Goal: Transaction & Acquisition: Purchase product/service

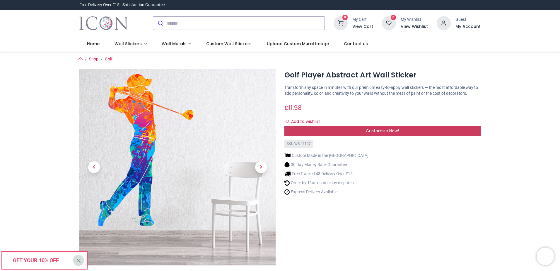
click at [387, 134] on span "Customise Now!" at bounding box center [382, 131] width 33 height 6
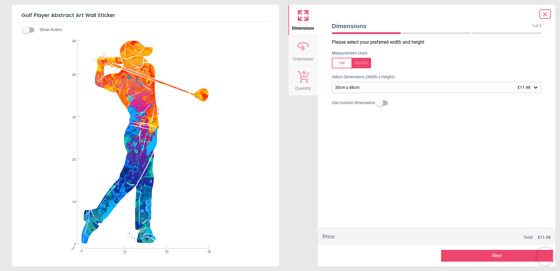
click at [536, 89] on icon at bounding box center [536, 87] width 4 height 2
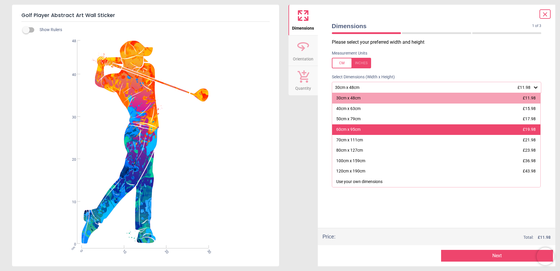
click at [439, 134] on div "60cm x 95cm £19.98" at bounding box center [436, 129] width 209 height 11
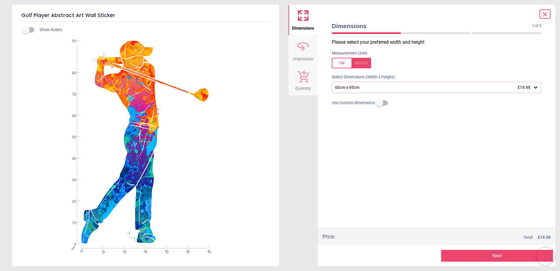
click at [545, 13] on icon at bounding box center [545, 14] width 7 height 7
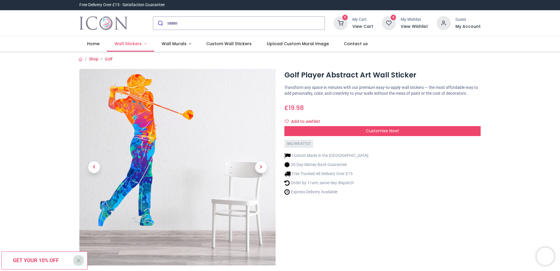
click at [127, 45] on span "Wall Stickers" at bounding box center [128, 44] width 27 height 6
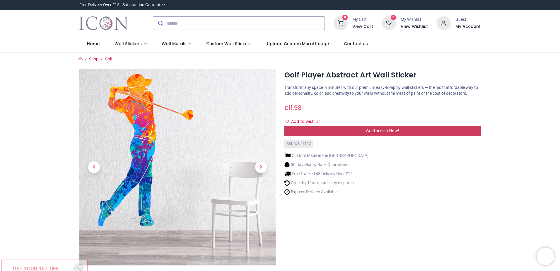
click at [378, 130] on span "Customise Now!" at bounding box center [382, 131] width 33 height 6
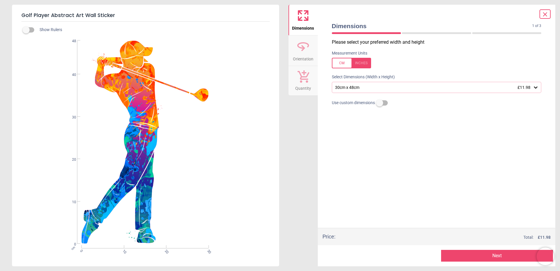
click at [537, 89] on icon at bounding box center [536, 87] width 6 height 6
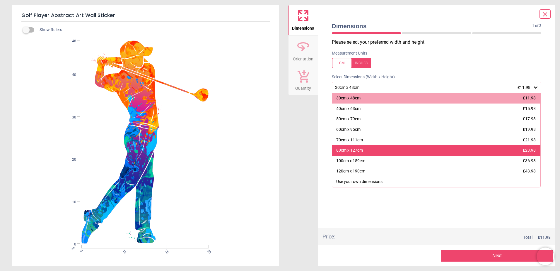
click at [435, 151] on div "80cm x 127cm £23.98" at bounding box center [436, 150] width 209 height 11
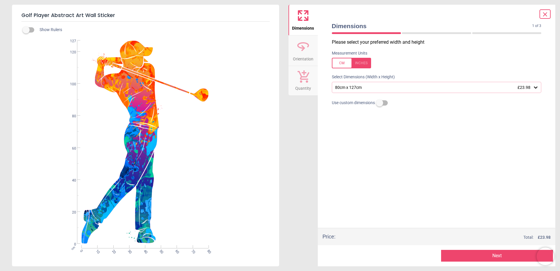
click at [534, 86] on icon at bounding box center [536, 87] width 6 height 6
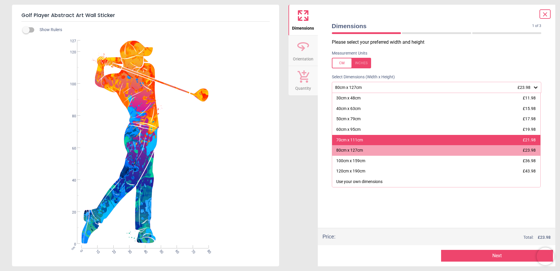
click at [384, 142] on div "70cm x 111cm £21.98" at bounding box center [436, 140] width 209 height 11
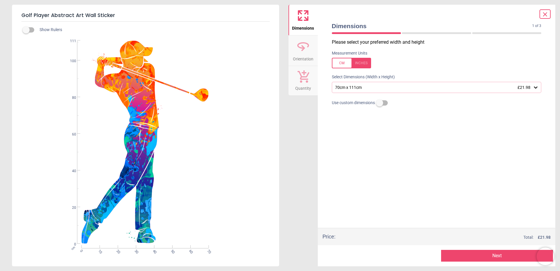
click at [496, 259] on button "Next" at bounding box center [497, 256] width 112 height 12
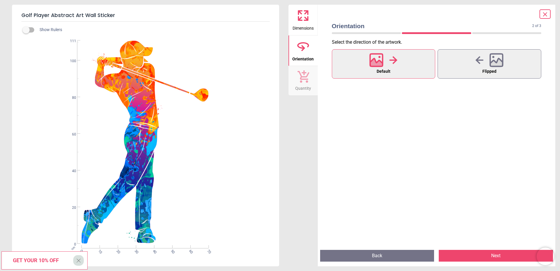
click at [488, 256] on button "Next" at bounding box center [496, 256] width 114 height 12
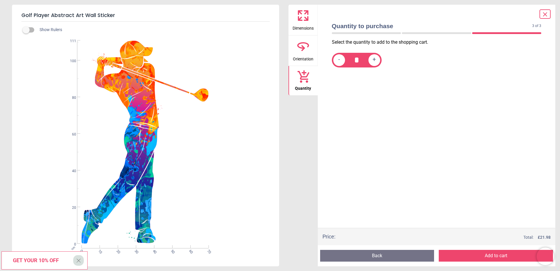
click at [488, 255] on button "Add to cart" at bounding box center [496, 256] width 114 height 12
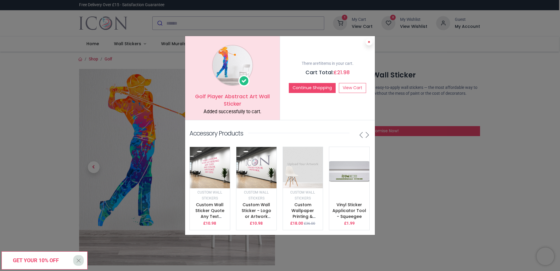
click at [368, 40] on icon at bounding box center [369, 41] width 2 height 3
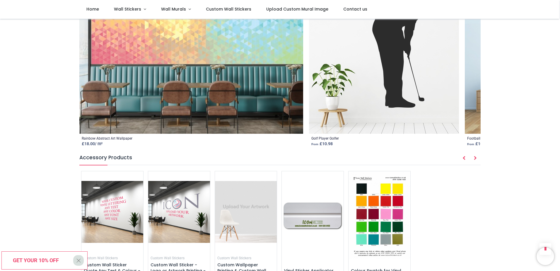
scroll to position [703, 0]
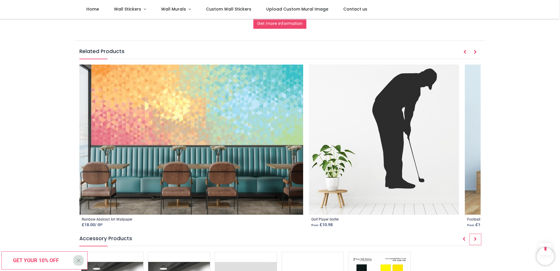
click at [476, 237] on icon "Next" at bounding box center [475, 239] width 3 height 4
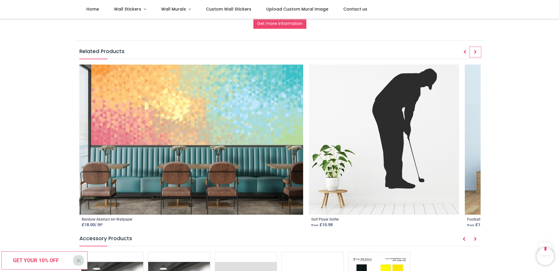
click at [475, 50] on icon "Next" at bounding box center [475, 52] width 3 height 4
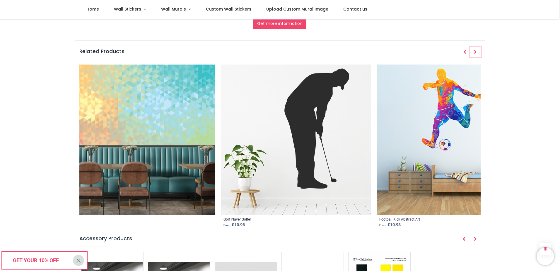
click at [475, 50] on icon "Next" at bounding box center [475, 52] width 3 height 4
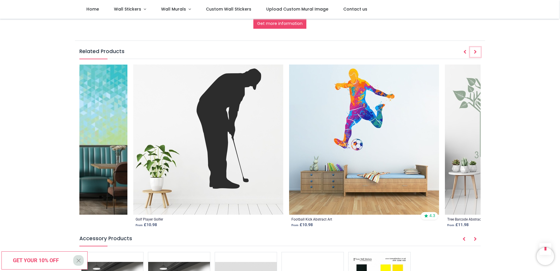
click at [475, 50] on icon "Next" at bounding box center [475, 52] width 3 height 4
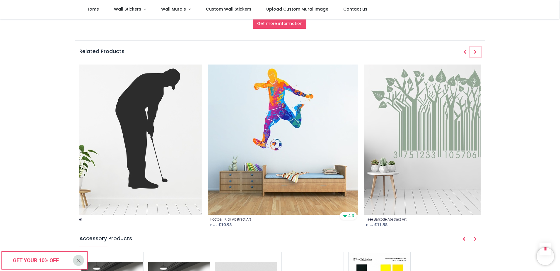
click at [475, 50] on icon "Next" at bounding box center [475, 52] width 3 height 4
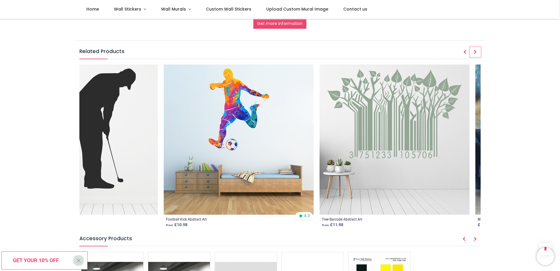
click at [475, 50] on icon "Next" at bounding box center [475, 52] width 3 height 4
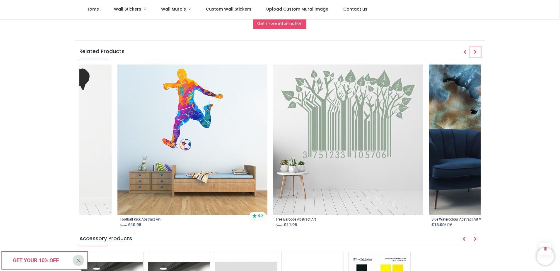
click at [475, 50] on icon "Next" at bounding box center [475, 52] width 3 height 4
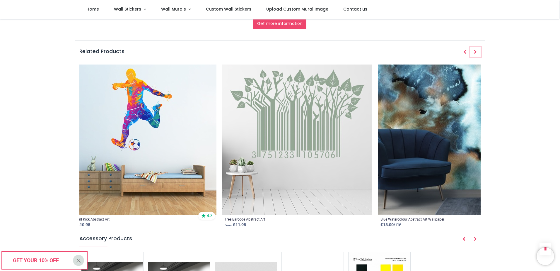
click at [475, 50] on icon "Next" at bounding box center [475, 52] width 3 height 4
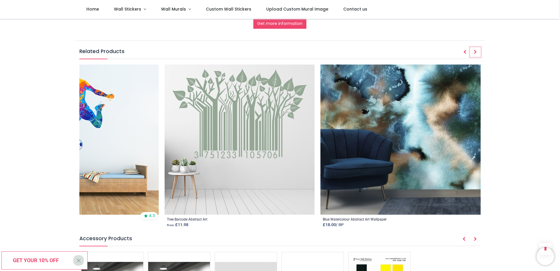
click at [475, 50] on icon "Next" at bounding box center [475, 52] width 3 height 4
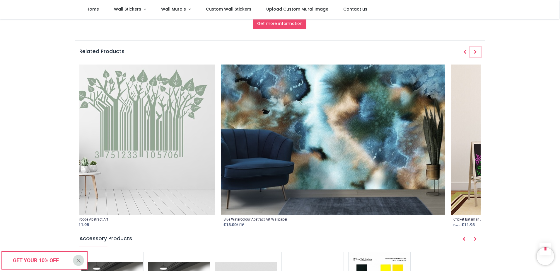
click at [475, 50] on icon "Next" at bounding box center [475, 52] width 3 height 4
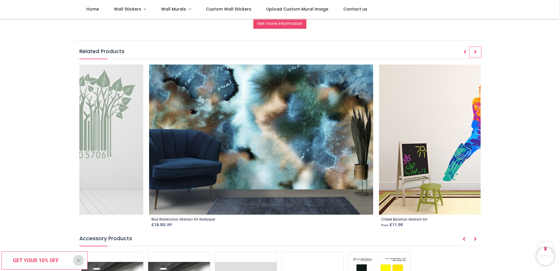
click at [475, 50] on icon "Next" at bounding box center [475, 52] width 3 height 4
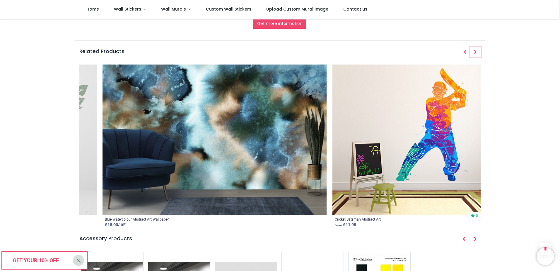
click at [475, 50] on icon "Next" at bounding box center [475, 52] width 3 height 4
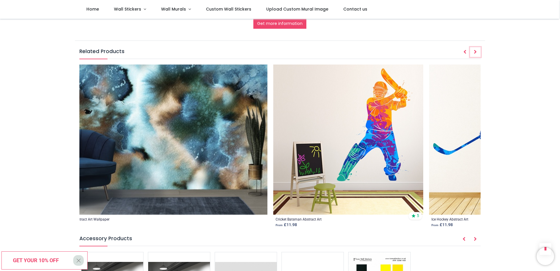
click at [475, 50] on icon "Next" at bounding box center [475, 52] width 3 height 4
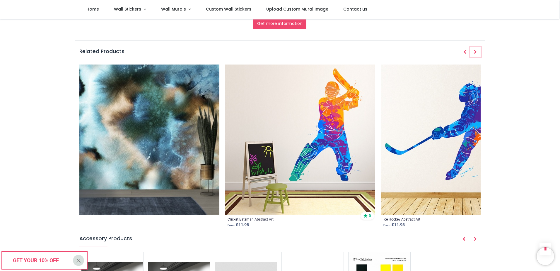
click at [475, 50] on icon "Next" at bounding box center [475, 52] width 3 height 4
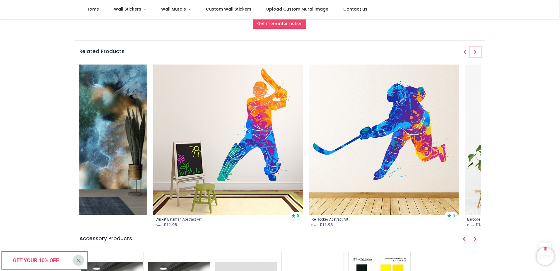
click at [475, 50] on icon "Next" at bounding box center [475, 52] width 3 height 4
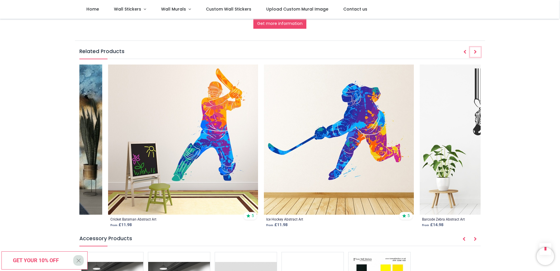
click at [475, 50] on icon "Next" at bounding box center [475, 52] width 3 height 4
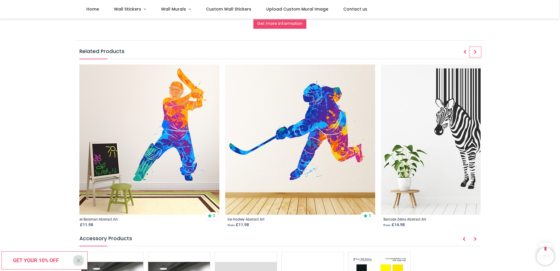
click at [475, 50] on icon "Next" at bounding box center [475, 52] width 3 height 4
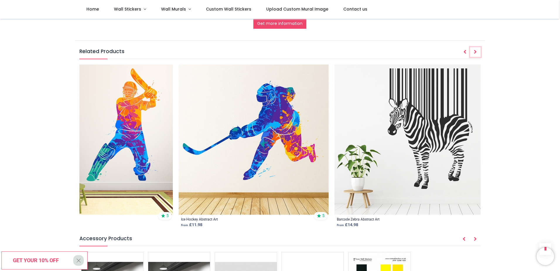
click at [475, 50] on icon "Next" at bounding box center [475, 52] width 3 height 4
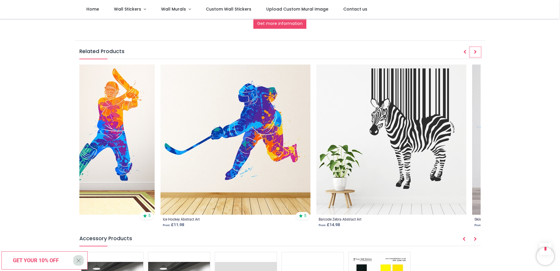
click at [475, 50] on icon "Next" at bounding box center [475, 52] width 3 height 4
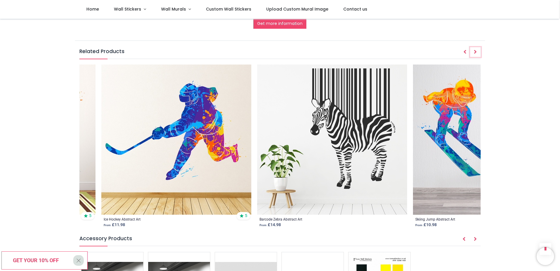
click at [475, 50] on icon "Next" at bounding box center [475, 52] width 3 height 4
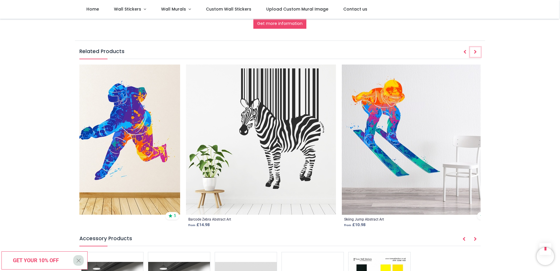
click at [475, 50] on icon "Next" at bounding box center [475, 52] width 3 height 4
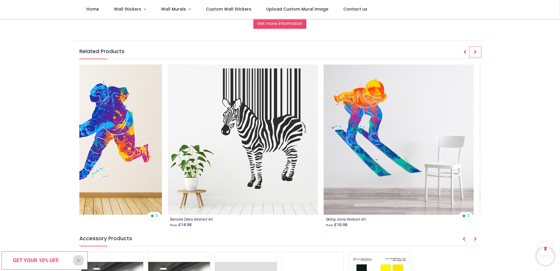
click at [475, 50] on icon "Next" at bounding box center [475, 52] width 3 height 4
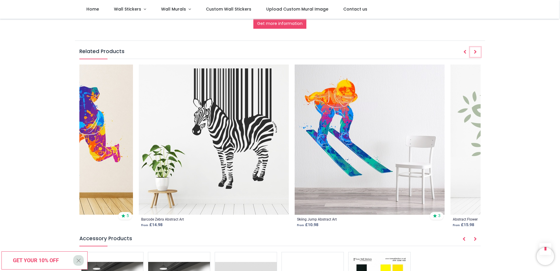
click at [475, 50] on icon "Next" at bounding box center [475, 52] width 3 height 4
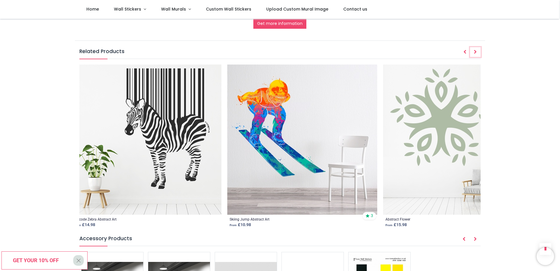
click at [475, 50] on icon "Next" at bounding box center [475, 52] width 3 height 4
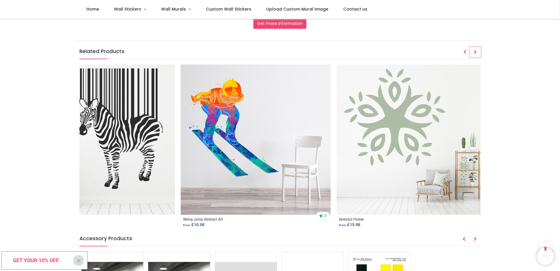
click at [475, 50] on icon "Next" at bounding box center [475, 52] width 3 height 4
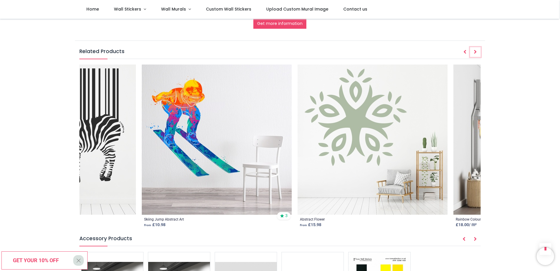
click at [475, 50] on icon "Next" at bounding box center [475, 52] width 3 height 4
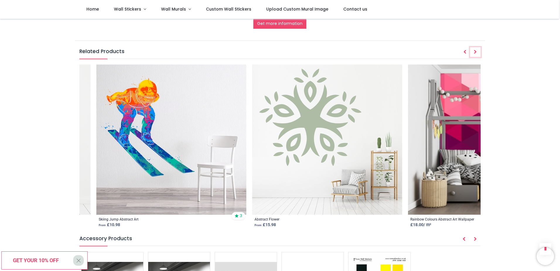
click at [475, 50] on icon "Next" at bounding box center [475, 52] width 3 height 4
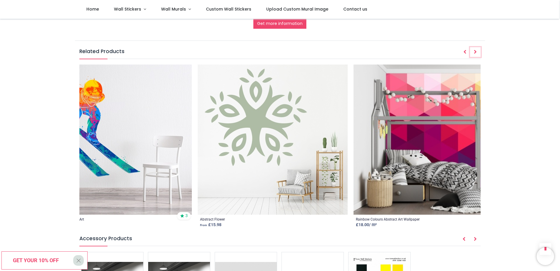
click at [475, 50] on icon "Next" at bounding box center [475, 52] width 3 height 4
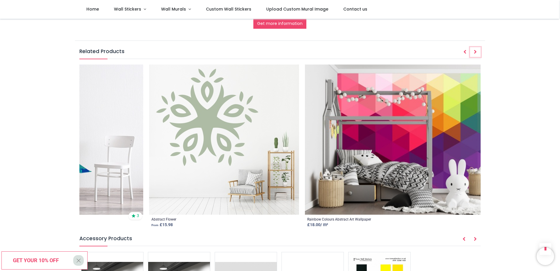
click at [475, 50] on icon "Next" at bounding box center [475, 52] width 3 height 4
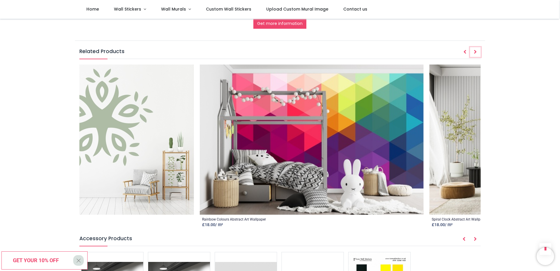
click at [475, 50] on icon "Next" at bounding box center [475, 52] width 3 height 4
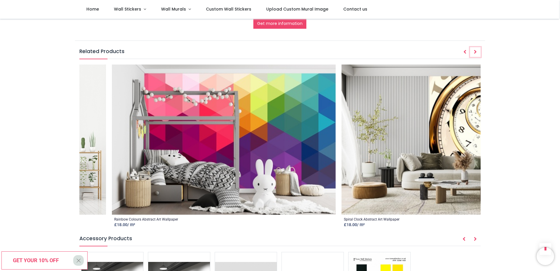
click at [475, 50] on icon "Next" at bounding box center [475, 52] width 3 height 4
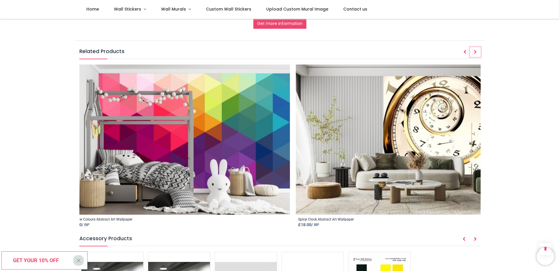
click at [475, 50] on icon "Next" at bounding box center [475, 52] width 3 height 4
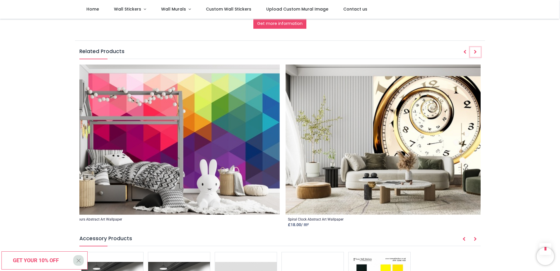
click at [475, 50] on icon "Next" at bounding box center [475, 52] width 3 height 4
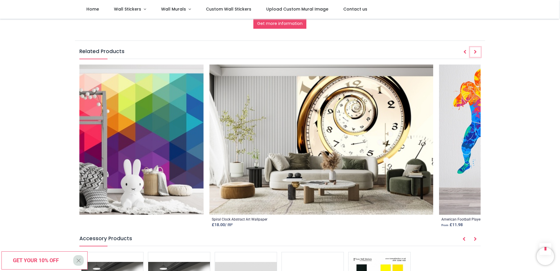
click at [475, 50] on icon "Next" at bounding box center [475, 52] width 3 height 4
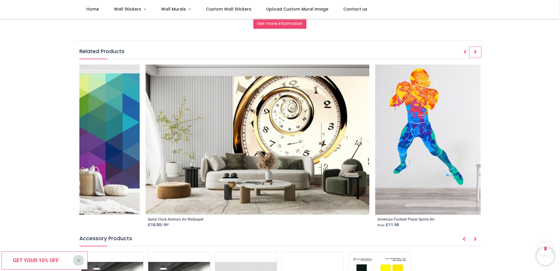
click at [475, 50] on icon "Next" at bounding box center [475, 52] width 3 height 4
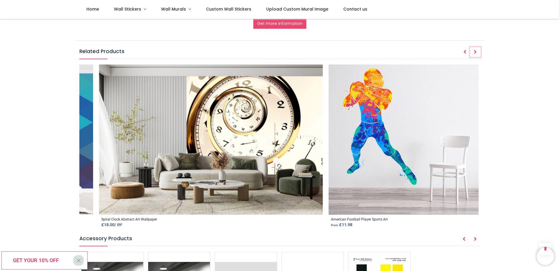
click at [475, 50] on icon "Next" at bounding box center [475, 52] width 3 height 4
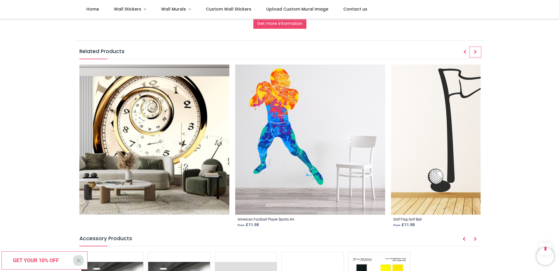
scroll to position [0, 2014]
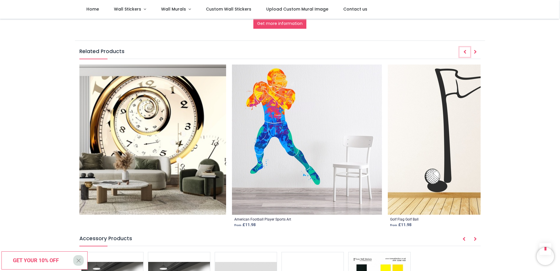
click at [466, 50] on icon "Prev" at bounding box center [465, 52] width 3 height 4
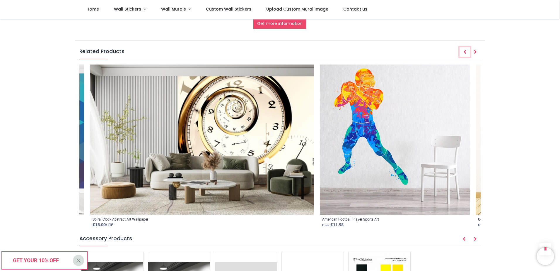
click at [466, 50] on icon "Prev" at bounding box center [465, 52] width 3 height 4
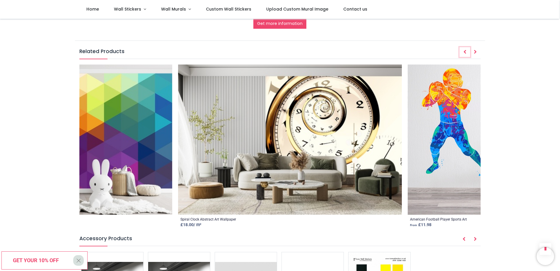
click at [466, 50] on icon "Prev" at bounding box center [465, 52] width 3 height 4
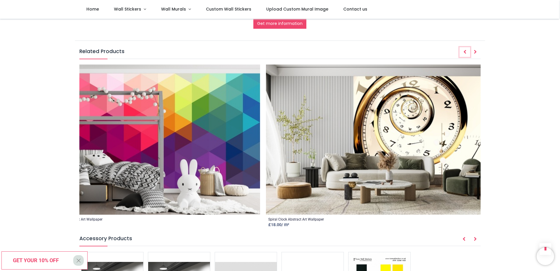
click at [466, 50] on icon "Prev" at bounding box center [465, 52] width 3 height 4
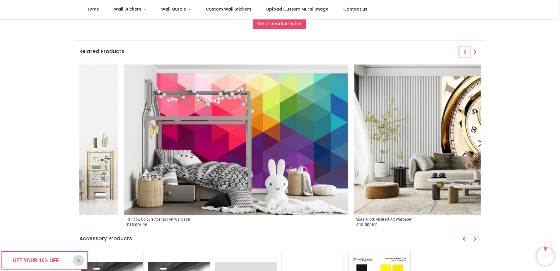
click at [466, 50] on icon "Prev" at bounding box center [465, 52] width 3 height 4
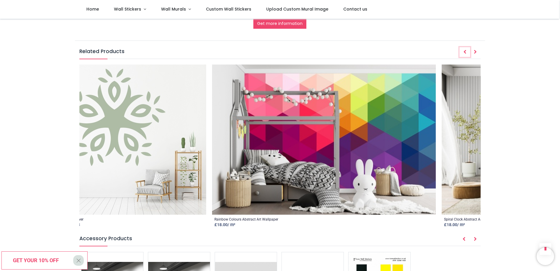
click at [466, 50] on icon "Prev" at bounding box center [465, 52] width 3 height 4
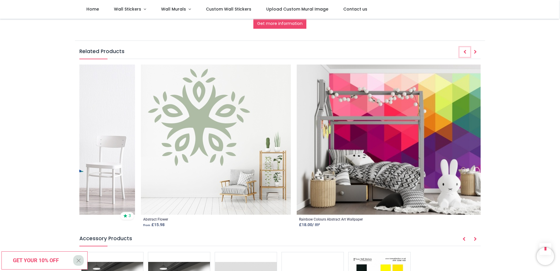
click at [466, 50] on icon "Prev" at bounding box center [465, 52] width 3 height 4
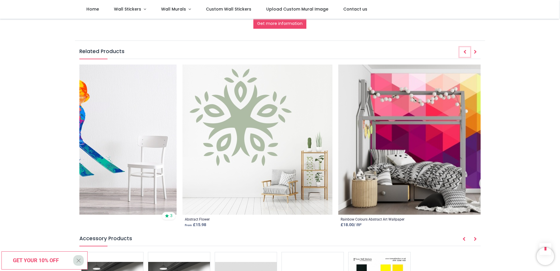
click at [466, 50] on icon "Prev" at bounding box center [465, 52] width 3 height 4
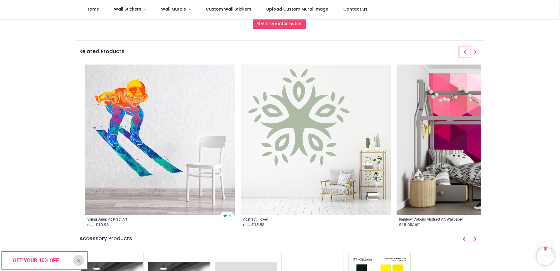
click at [466, 50] on icon "Prev" at bounding box center [465, 52] width 3 height 4
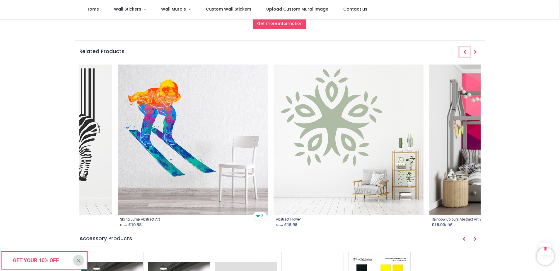
click at [466, 50] on icon "Prev" at bounding box center [465, 52] width 3 height 4
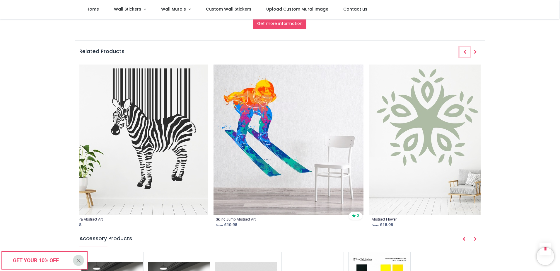
scroll to position [0, 1258]
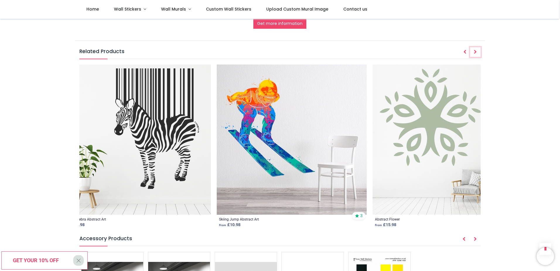
click at [475, 50] on icon "Next" at bounding box center [475, 52] width 3 height 4
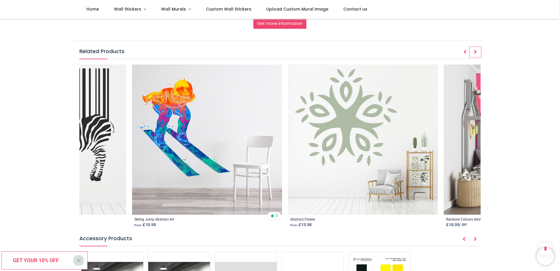
click at [475, 50] on icon "Next" at bounding box center [475, 52] width 3 height 4
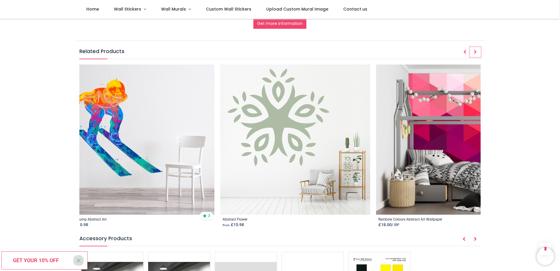
click at [475, 50] on icon "Next" at bounding box center [475, 52] width 3 height 4
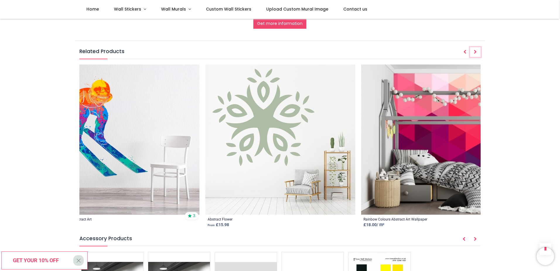
click at [474, 50] on icon "Next" at bounding box center [475, 52] width 3 height 4
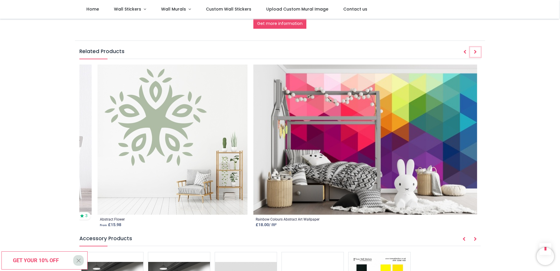
scroll to position [0, 1551]
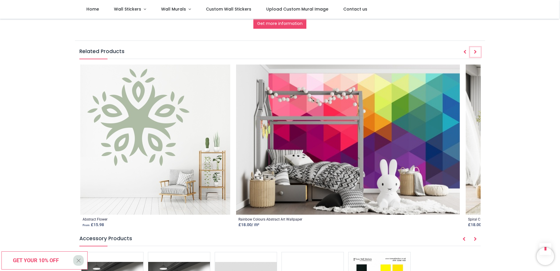
click at [474, 50] on icon "Next" at bounding box center [475, 52] width 3 height 4
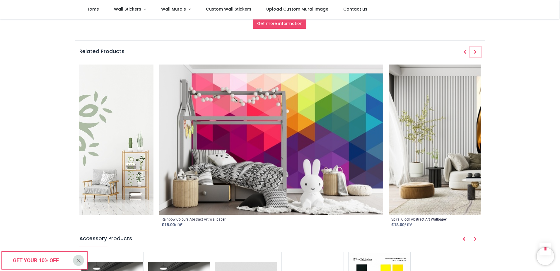
click at [474, 50] on icon "Next" at bounding box center [475, 52] width 3 height 4
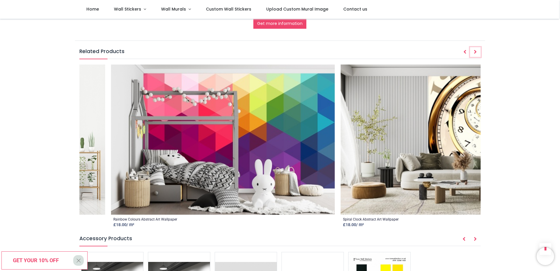
click at [474, 50] on icon "Next" at bounding box center [475, 52] width 3 height 4
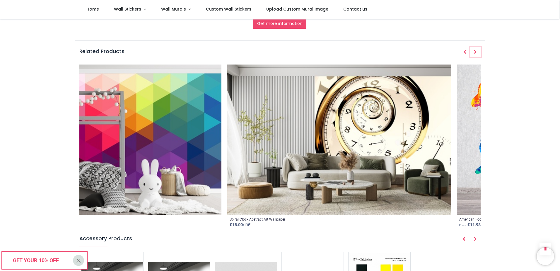
click at [474, 50] on icon "Next" at bounding box center [475, 52] width 3 height 4
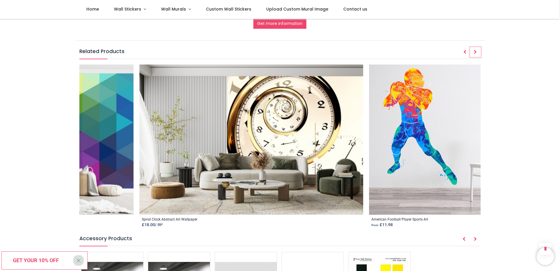
click at [474, 50] on icon "Next" at bounding box center [475, 52] width 3 height 4
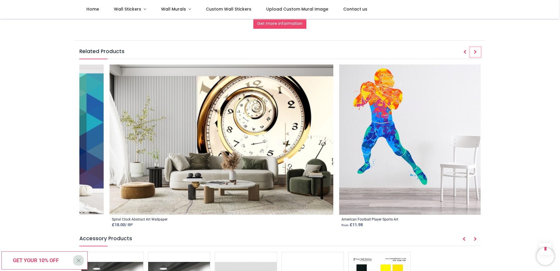
click at [474, 50] on icon "Next" at bounding box center [475, 52] width 3 height 4
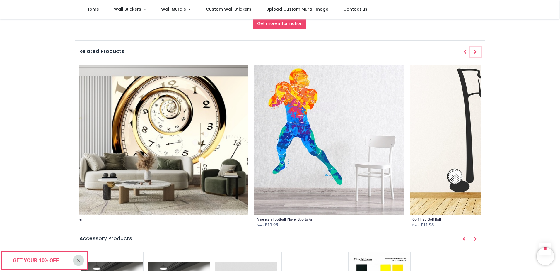
click at [474, 50] on icon "Next" at bounding box center [475, 52] width 3 height 4
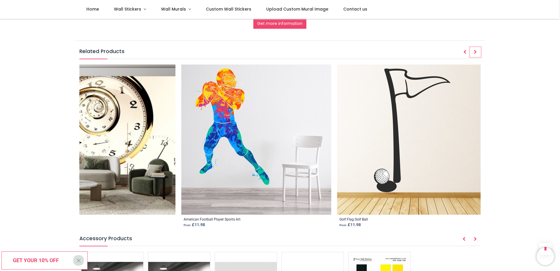
click at [474, 50] on icon "Next" at bounding box center [475, 52] width 3 height 4
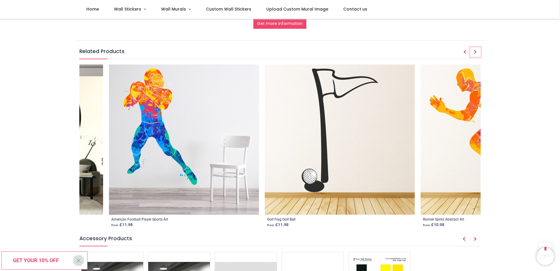
click at [474, 50] on icon "Next" at bounding box center [475, 52] width 3 height 4
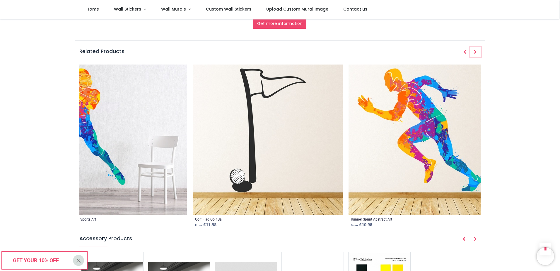
click at [474, 50] on icon "Next" at bounding box center [475, 52] width 3 height 4
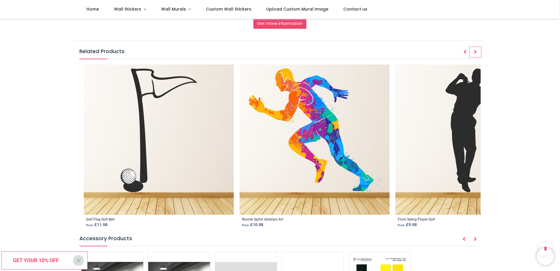
click at [474, 50] on icon "Next" at bounding box center [475, 52] width 3 height 4
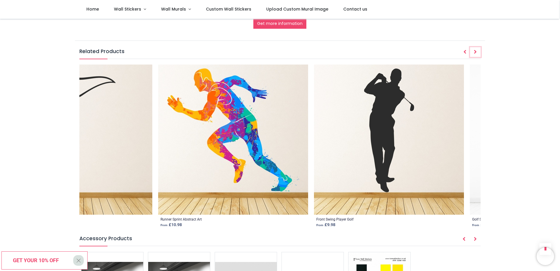
click at [474, 50] on icon "Next" at bounding box center [475, 52] width 3 height 4
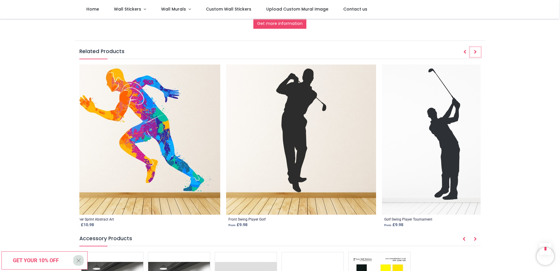
click at [474, 50] on icon "Next" at bounding box center [475, 52] width 3 height 4
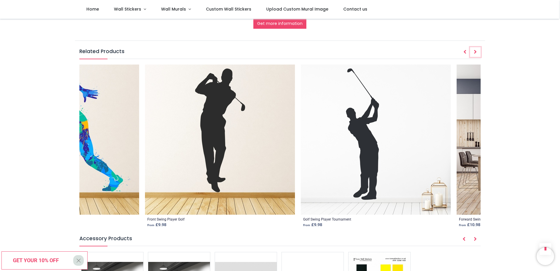
click at [474, 50] on icon "Next" at bounding box center [475, 52] width 3 height 4
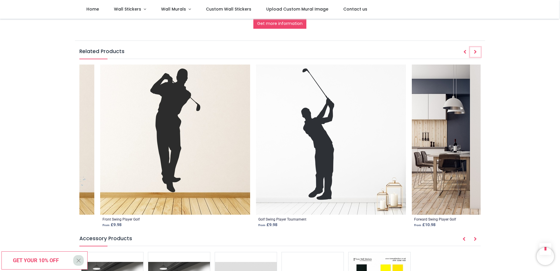
click at [474, 50] on icon "Next" at bounding box center [475, 52] width 3 height 4
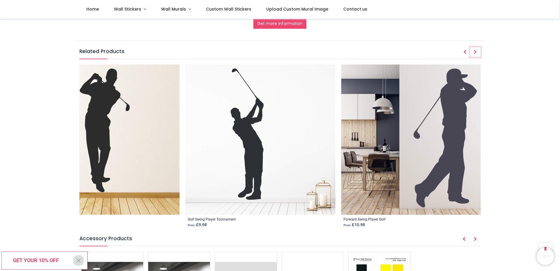
click at [474, 50] on icon "Next" at bounding box center [475, 52] width 3 height 4
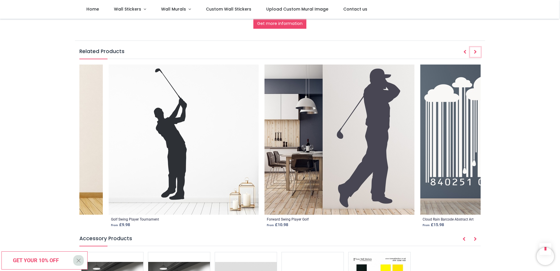
click at [474, 50] on icon "Next" at bounding box center [475, 52] width 3 height 4
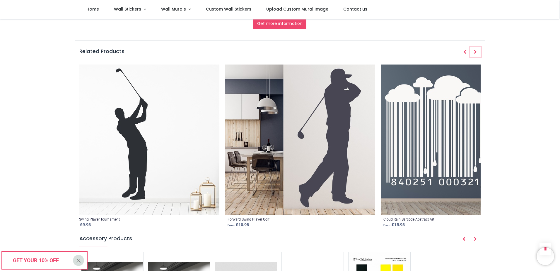
click at [474, 50] on icon "Next" at bounding box center [475, 52] width 3 height 4
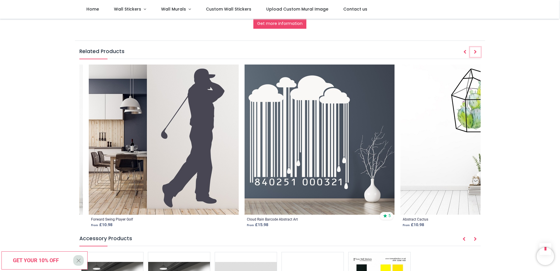
click at [474, 50] on icon "Next" at bounding box center [475, 52] width 3 height 4
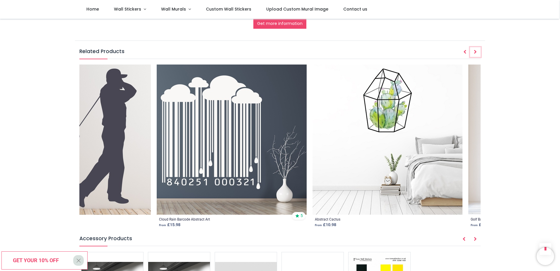
click at [474, 50] on icon "Next" at bounding box center [475, 52] width 3 height 4
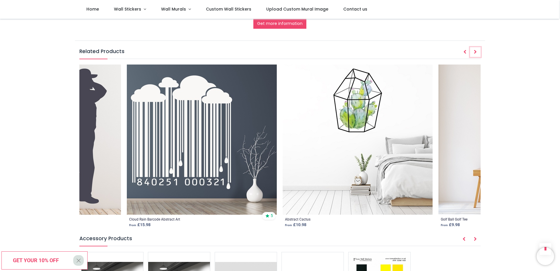
click at [474, 50] on icon "Next" at bounding box center [475, 52] width 3 height 4
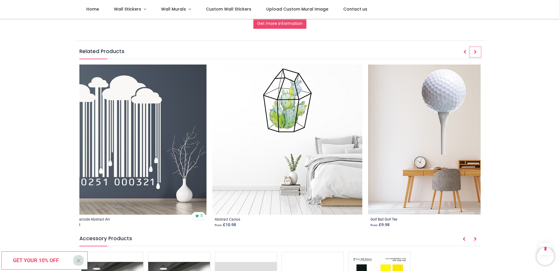
click at [474, 50] on icon "Next" at bounding box center [475, 52] width 3 height 4
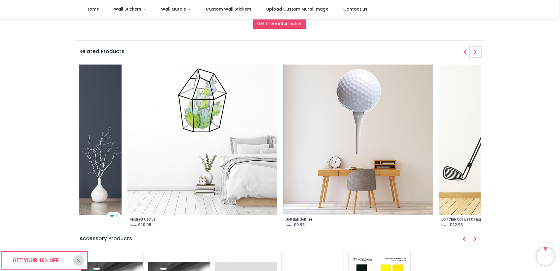
click at [474, 50] on icon "Next" at bounding box center [475, 52] width 3 height 4
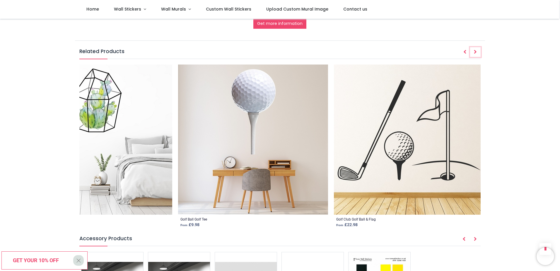
click at [474, 50] on icon "Next" at bounding box center [475, 52] width 3 height 4
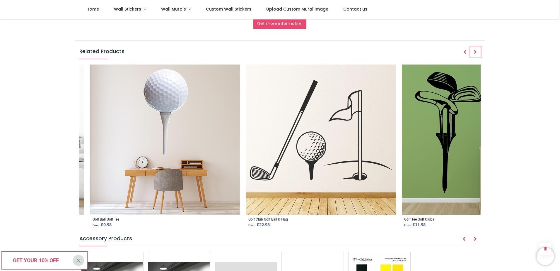
click at [474, 50] on icon "Next" at bounding box center [475, 52] width 3 height 4
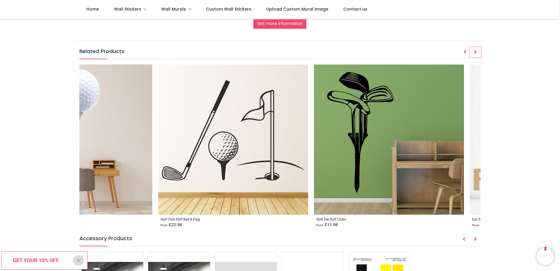
click at [474, 50] on icon "Next" at bounding box center [475, 52] width 3 height 4
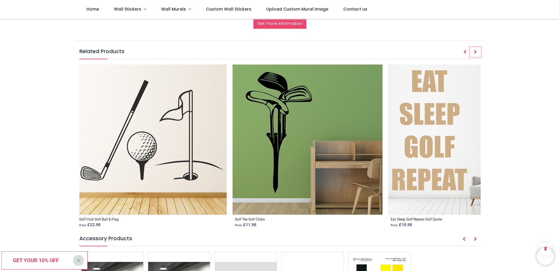
scroll to position [0, 3579]
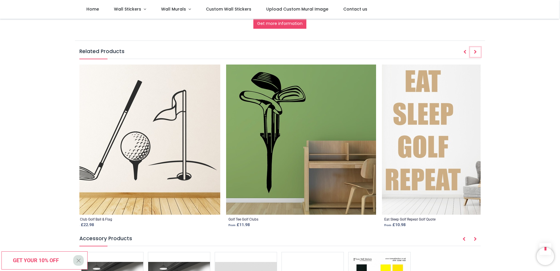
click at [474, 50] on icon "Next" at bounding box center [475, 52] width 3 height 4
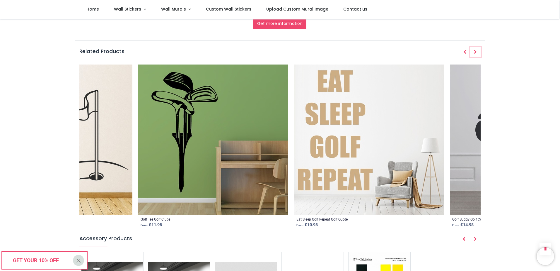
click at [474, 50] on icon "Next" at bounding box center [475, 52] width 3 height 4
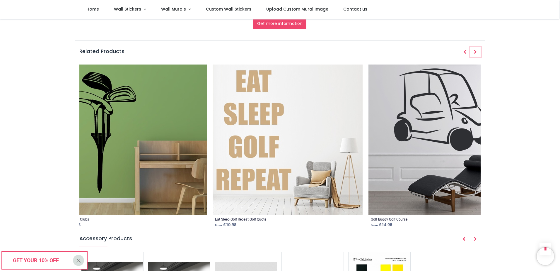
scroll to position [0, 3755]
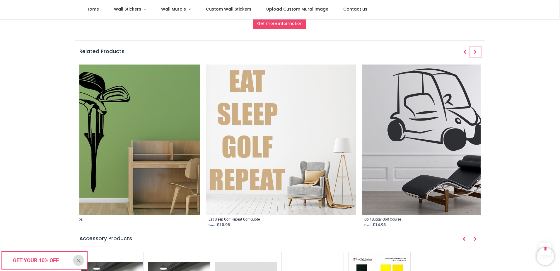
click at [474, 50] on icon "Next" at bounding box center [475, 52] width 3 height 4
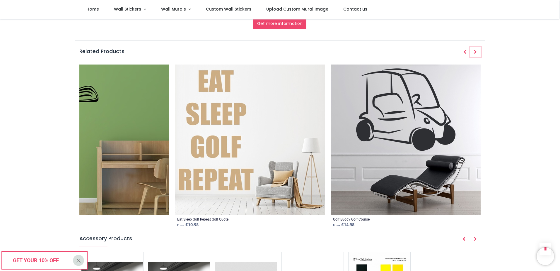
click at [474, 50] on icon "Next" at bounding box center [475, 52] width 3 height 4
click at [476, 50] on icon "Next" at bounding box center [475, 52] width 3 height 4
click at [129, 8] on span "Wall Stickers" at bounding box center [127, 9] width 27 height 6
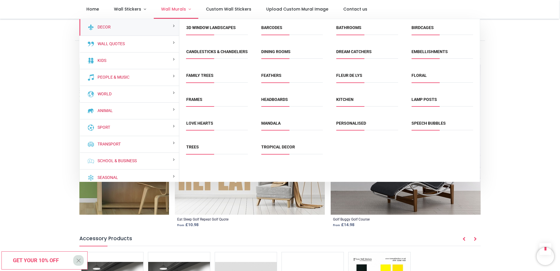
click at [169, 7] on span "Wall Murals" at bounding box center [173, 9] width 25 height 6
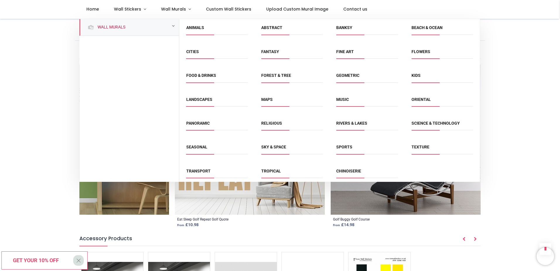
click at [352, 148] on span "Sports" at bounding box center [367, 149] width 62 height 10
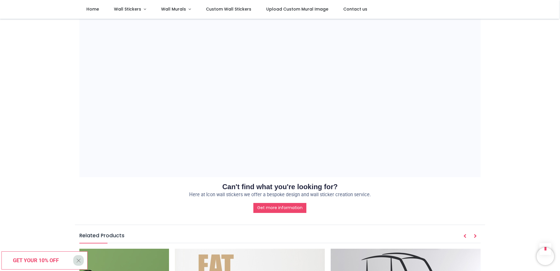
scroll to position [422, 0]
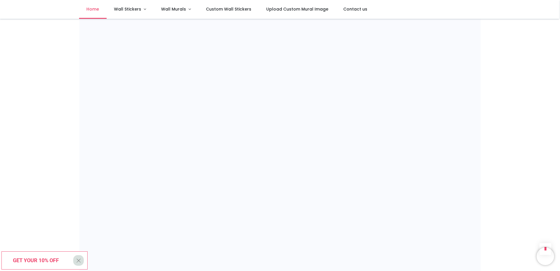
click at [91, 9] on span "Home" at bounding box center [92, 9] width 13 height 6
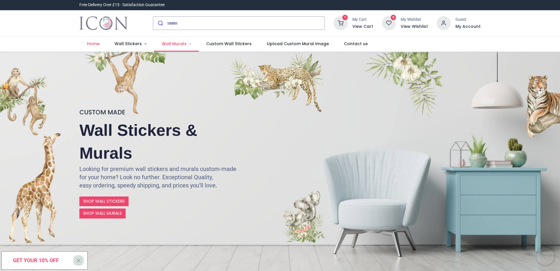
click at [166, 43] on span "Wall Murals" at bounding box center [174, 44] width 25 height 6
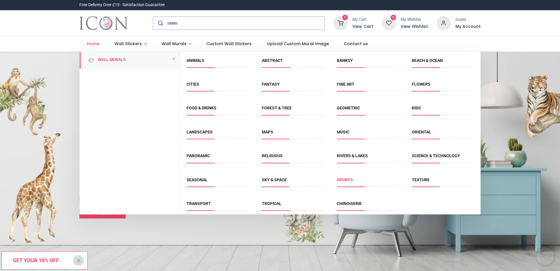
click at [342, 179] on link "Sports" at bounding box center [345, 179] width 16 height 5
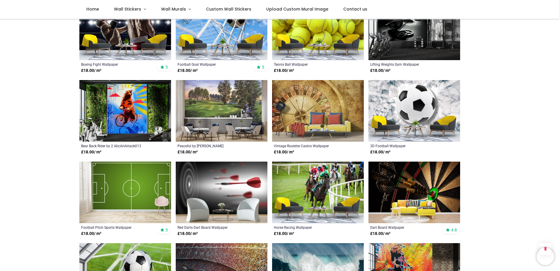
scroll to position [381, 0]
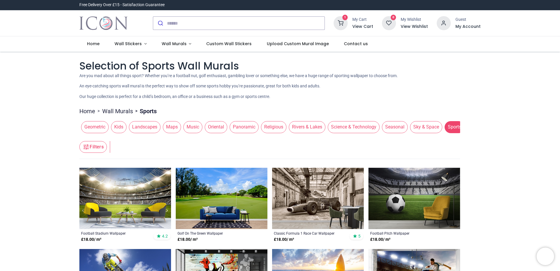
scroll to position [0, 319]
drag, startPoint x: 350, startPoint y: 129, endPoint x: 62, endPoint y: 121, distance: 288.8
click at [448, 127] on span "Sports" at bounding box center [453, 127] width 20 height 12
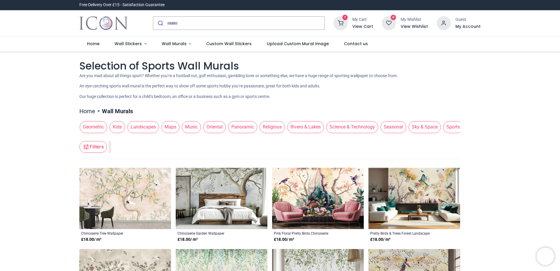
click at [449, 130] on span "Sports" at bounding box center [453, 127] width 20 height 12
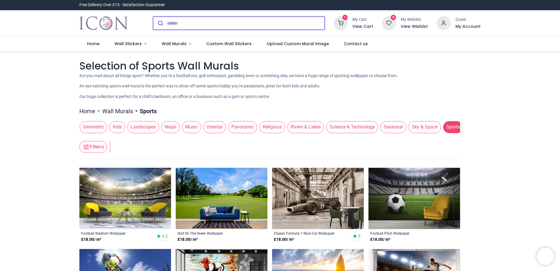
click at [170, 24] on input "search" at bounding box center [246, 23] width 158 height 13
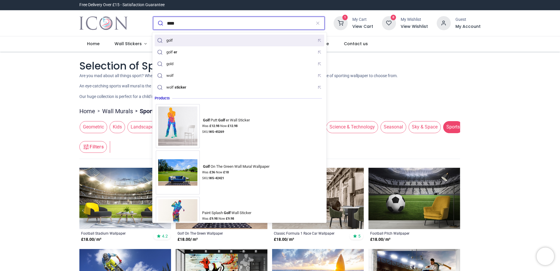
click at [172, 38] on div "golf" at bounding box center [169, 40] width 6 height 5
type input "****"
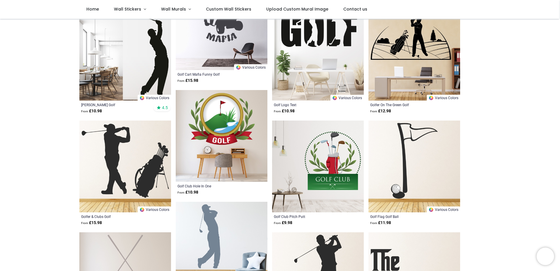
scroll to position [234, 0]
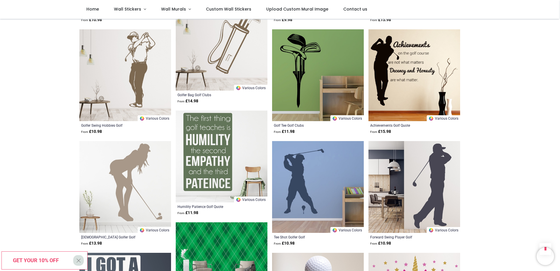
scroll to position [1319, 0]
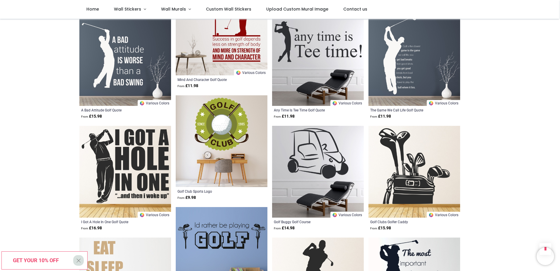
scroll to position [967, 0]
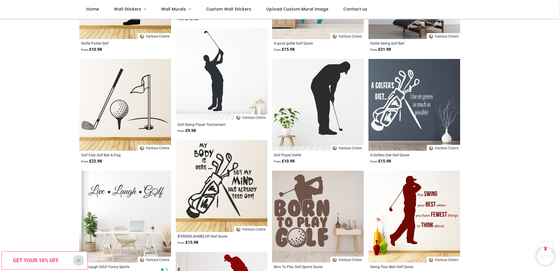
scroll to position [674, 0]
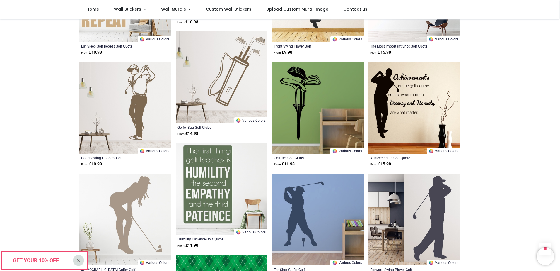
scroll to position [1290, 0]
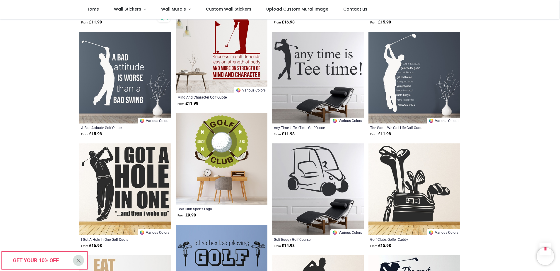
scroll to position [938, 0]
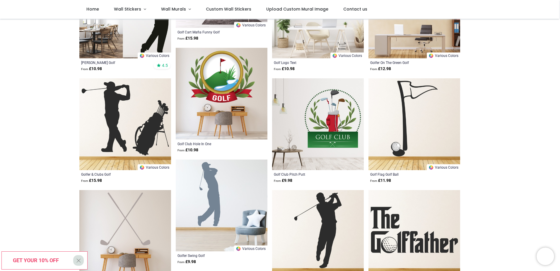
scroll to position [114, 0]
